Goal: Task Accomplishment & Management: Use online tool/utility

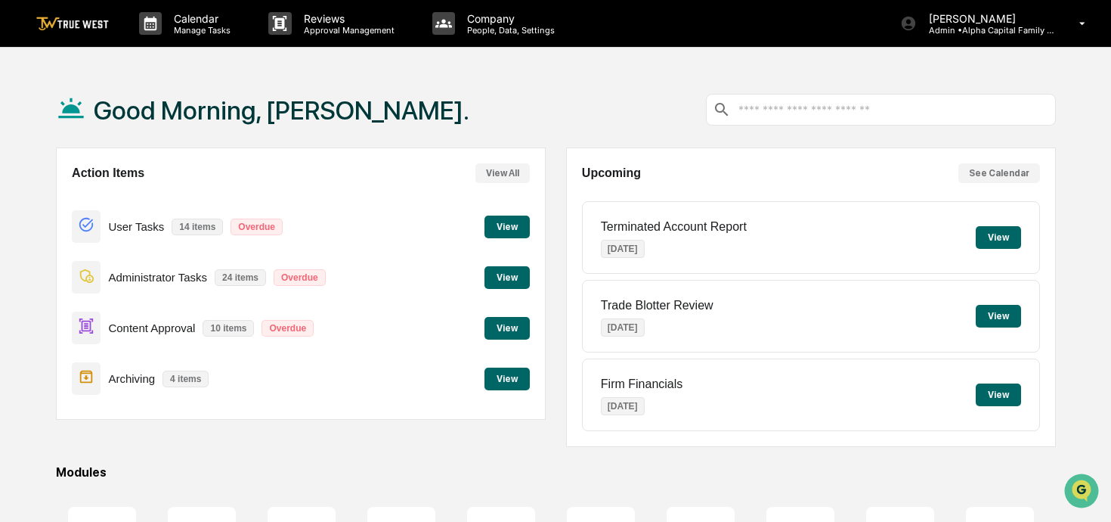
click at [503, 381] on button "View" at bounding box center [506, 378] width 45 height 23
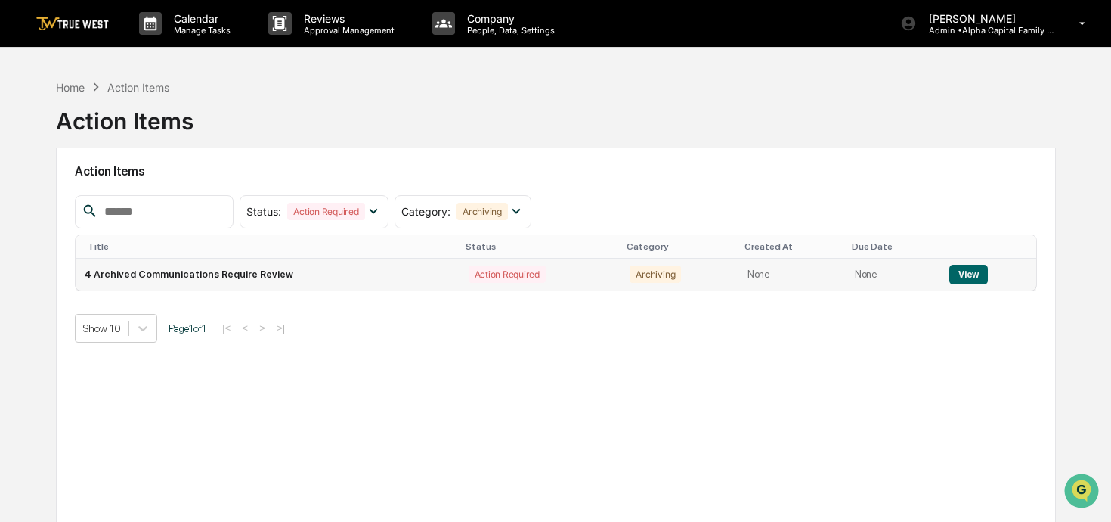
click at [984, 270] on button "View" at bounding box center [968, 275] width 39 height 20
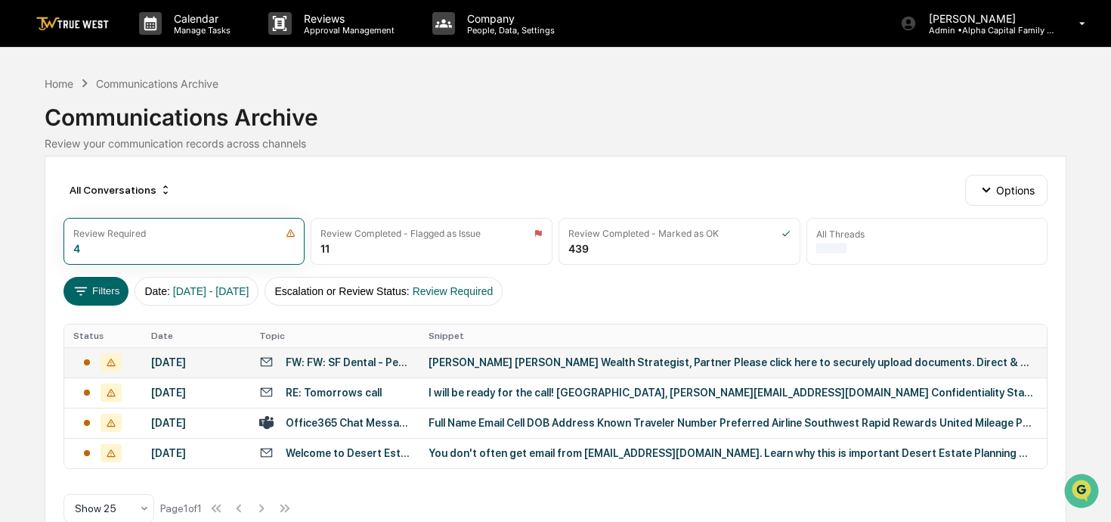
click at [390, 357] on div "FW: FW: SF Dental - Perfection Certificate" at bounding box center [348, 362] width 125 height 12
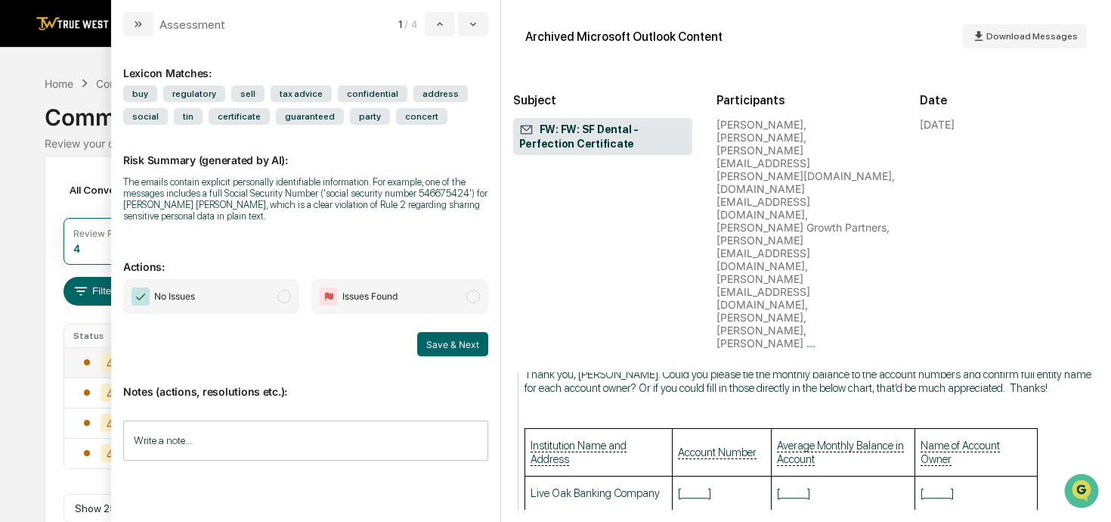
scroll to position [10149, 0]
click at [463, 286] on span "Issues Found" at bounding box center [399, 296] width 176 height 35
click at [446, 347] on button "Save & Next" at bounding box center [452, 344] width 71 height 24
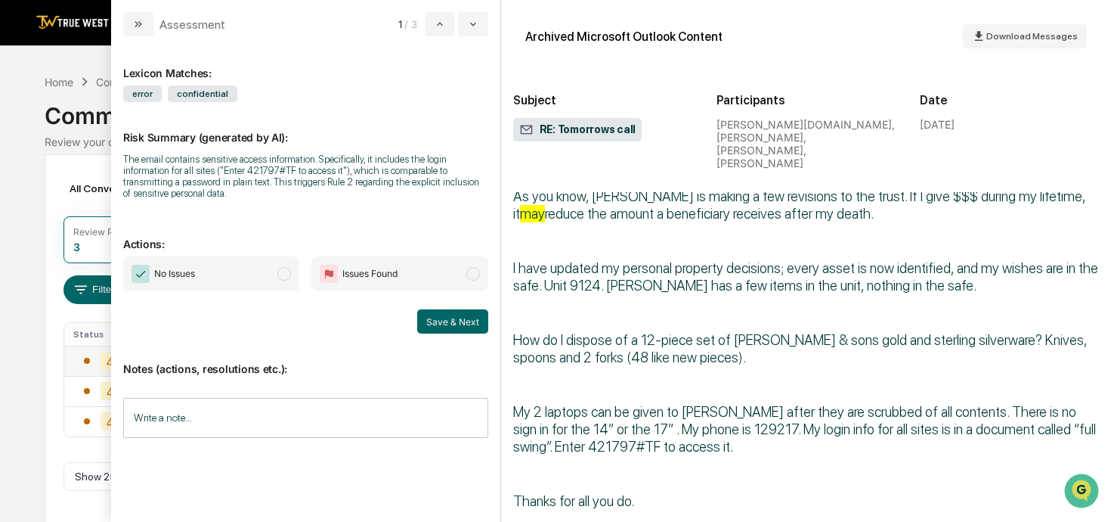
scroll to position [1016, 0]
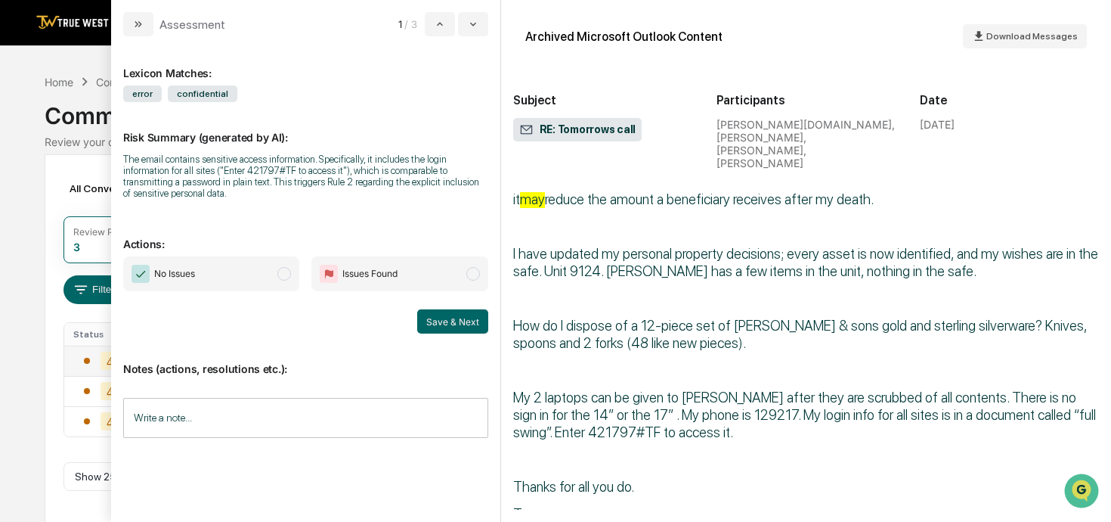
click at [225, 275] on span "No Issues" at bounding box center [211, 273] width 176 height 35
click at [450, 318] on button "Save & Next" at bounding box center [452, 321] width 71 height 24
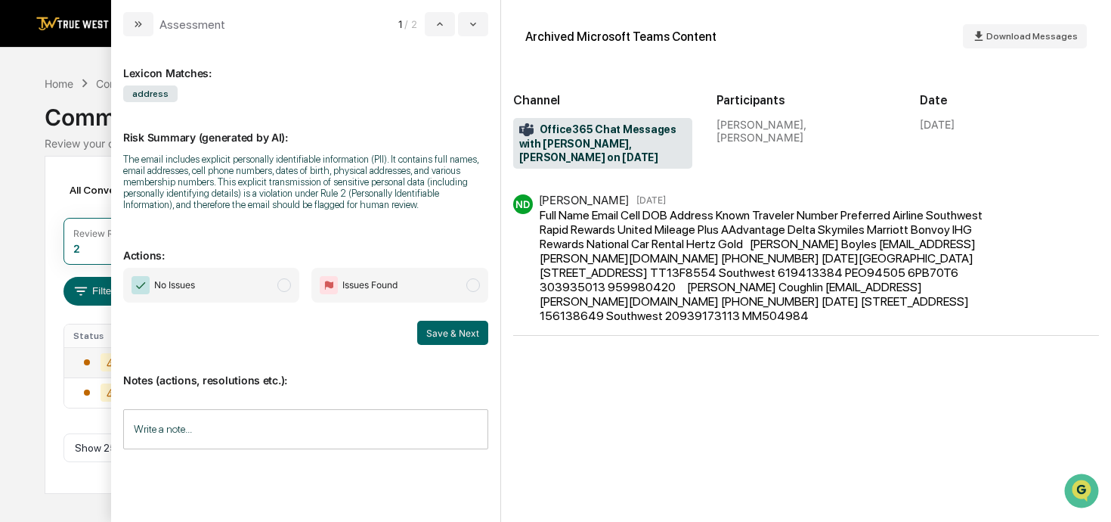
click at [197, 289] on span "No Issues" at bounding box center [211, 285] width 176 height 35
click at [465, 336] on button "Save & Next" at bounding box center [452, 332] width 71 height 24
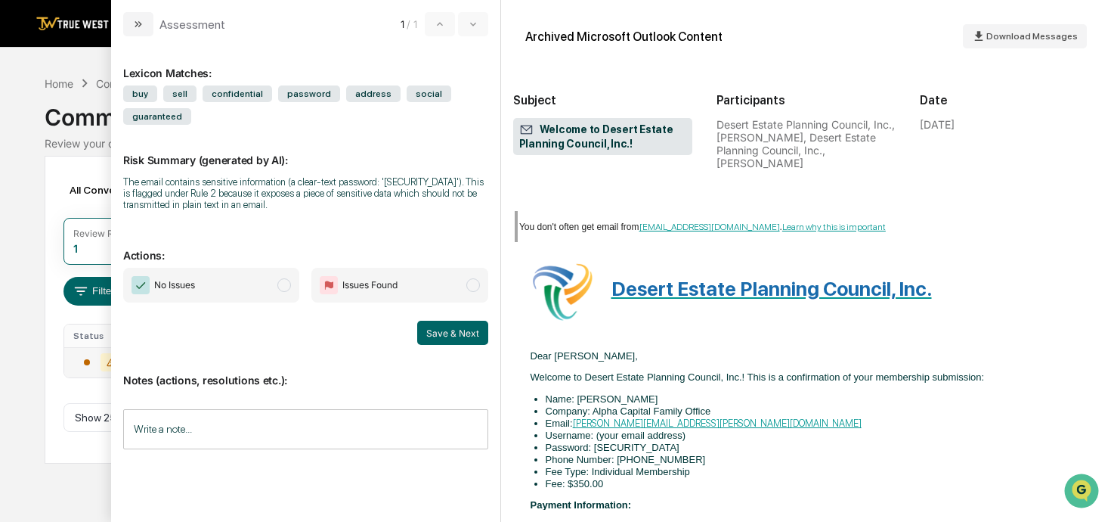
scroll to position [679, 0]
click at [265, 293] on span "No Issues" at bounding box center [211, 285] width 176 height 35
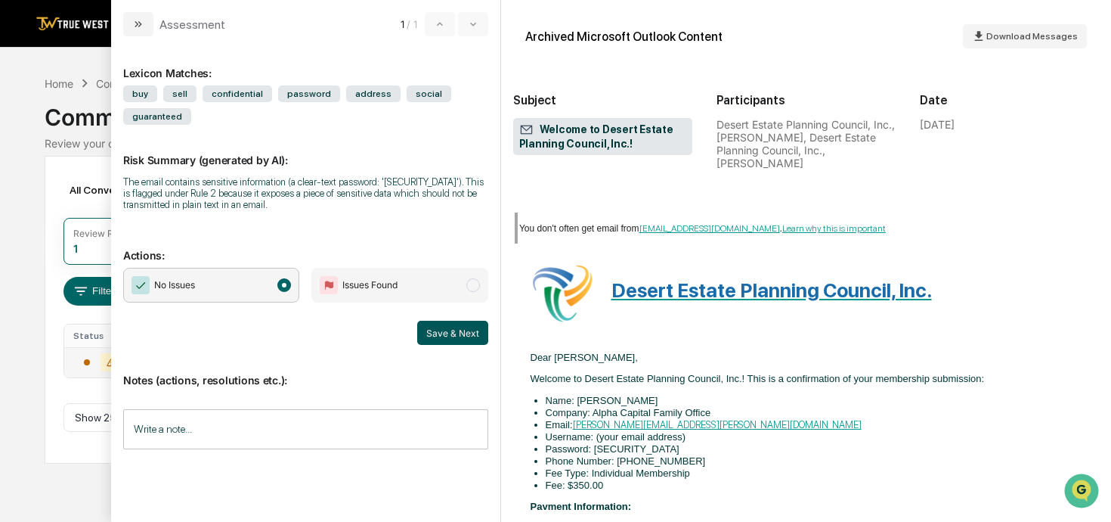
click at [467, 336] on button "Save & Next" at bounding box center [452, 332] width 71 height 24
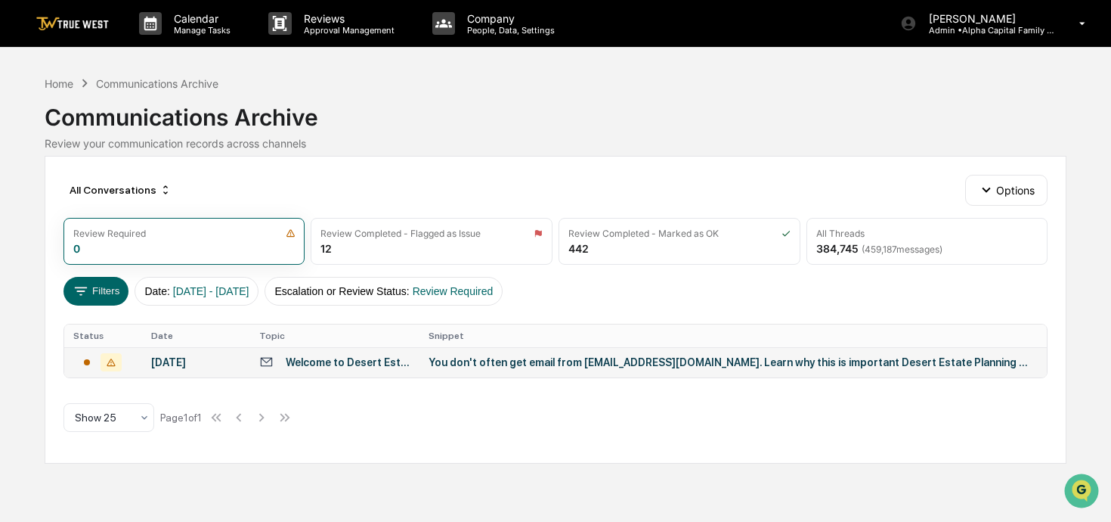
click at [527, 87] on div "Home Communications Archive Communications Archive Review your communication re…" at bounding box center [556, 112] width 1022 height 75
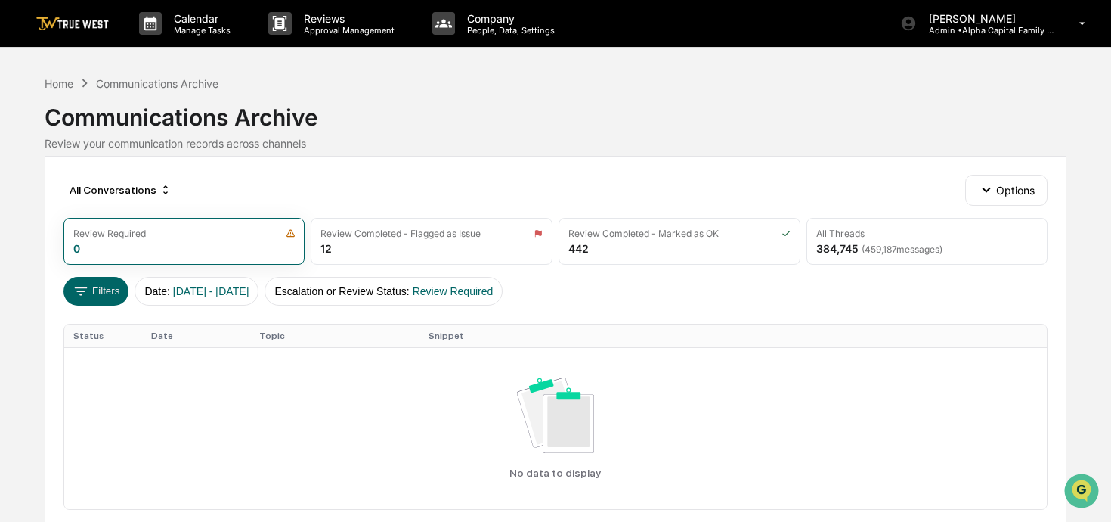
click at [85, 26] on img at bounding box center [72, 24] width 73 height 14
